Goal: Task Accomplishment & Management: Use online tool/utility

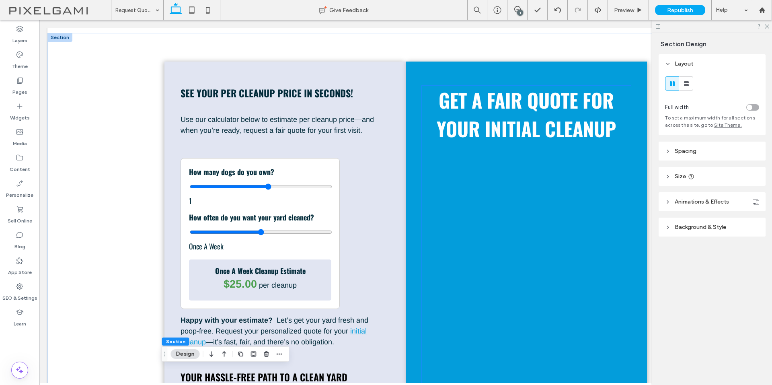
scroll to position [132, 0]
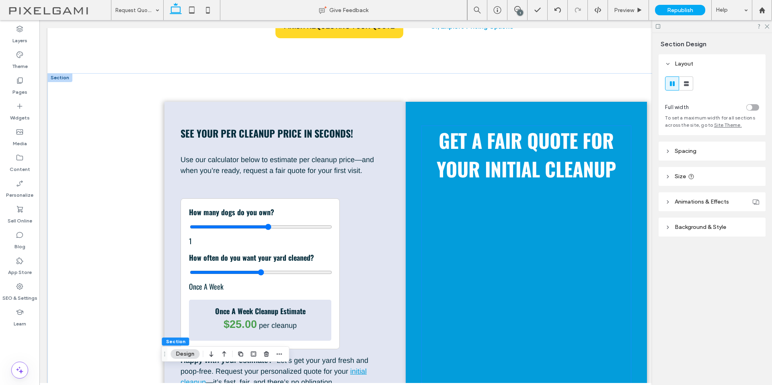
click at [616, 131] on h2 "Get a fair quote for Your initial cleanup" at bounding box center [526, 154] width 209 height 57
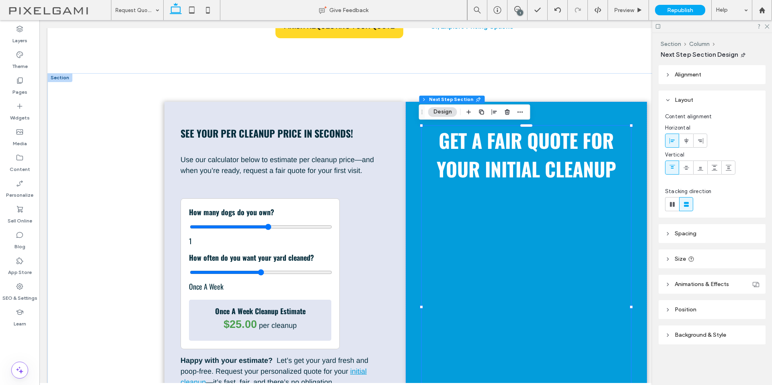
click at [616, 131] on h2 "Get a fair quote for Your initial cleanup" at bounding box center [526, 154] width 209 height 57
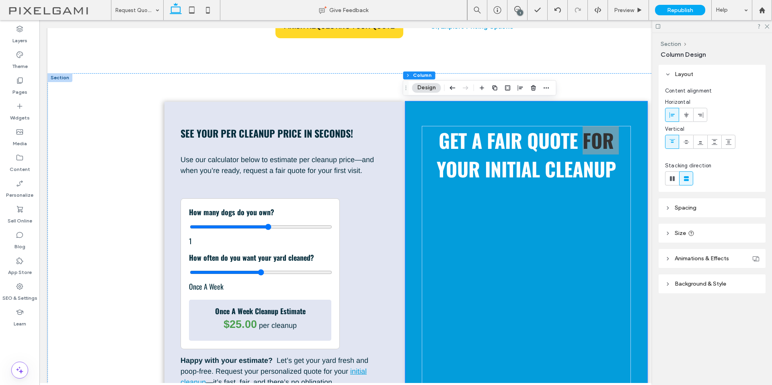
click at [690, 282] on span "Background & Style" at bounding box center [699, 283] width 51 height 7
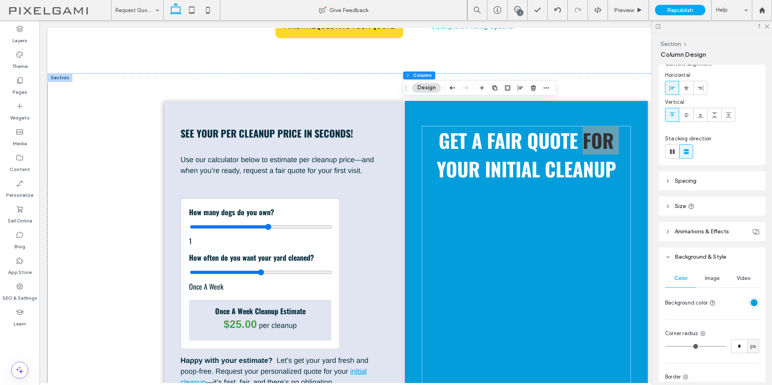
scroll to position [40, 0]
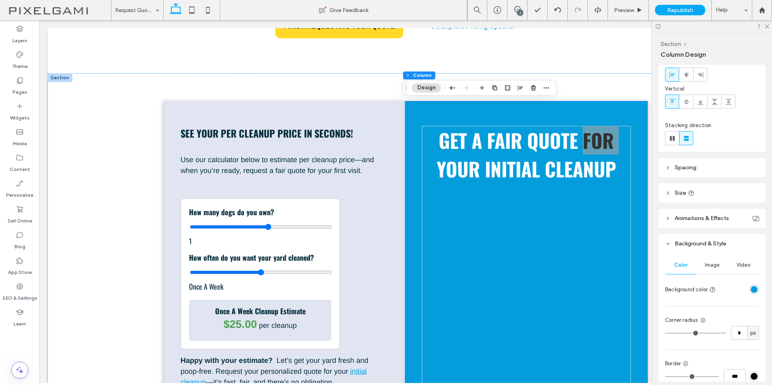
click at [750, 290] on div "rgba(3, 157, 219, 1)" at bounding box center [753, 289] width 7 height 7
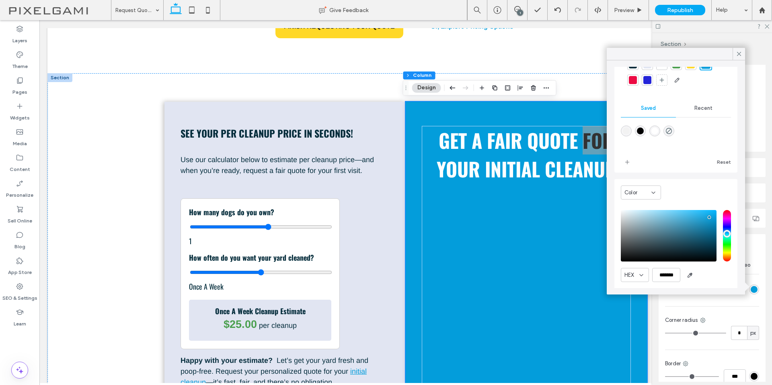
scroll to position [66, 0]
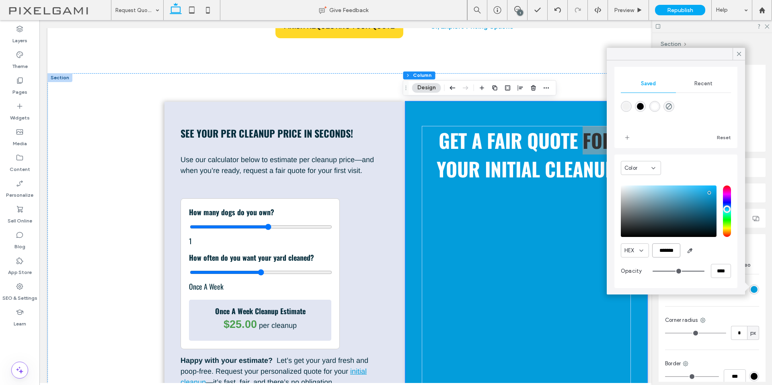
click at [666, 252] on input "*******" at bounding box center [666, 250] width 28 height 14
click at [625, 14] on div "Preview" at bounding box center [628, 10] width 41 height 20
